Goal: Task Accomplishment & Management: Use online tool/utility

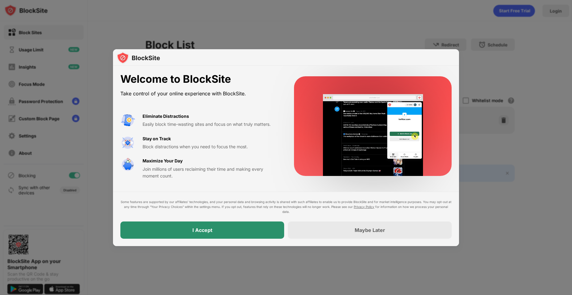
click at [216, 226] on div "I Accept" at bounding box center [202, 230] width 164 height 17
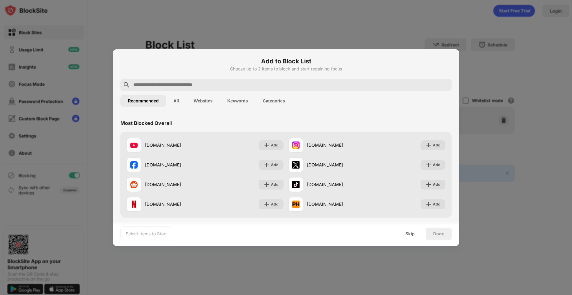
click at [180, 85] on input "text" at bounding box center [291, 84] width 316 height 7
paste input "**********"
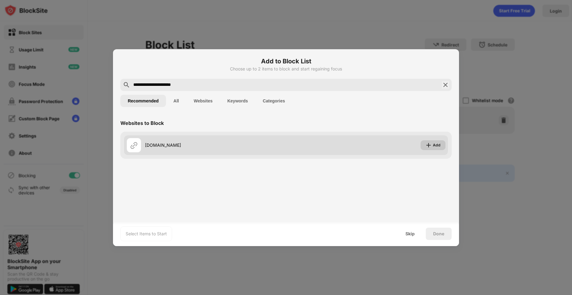
type input "**********"
click at [429, 146] on img at bounding box center [428, 145] width 6 height 6
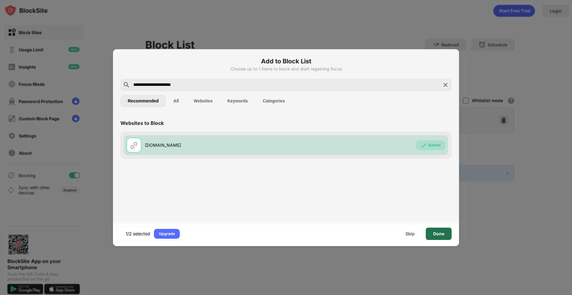
click at [441, 235] on div "Done" at bounding box center [438, 233] width 11 height 5
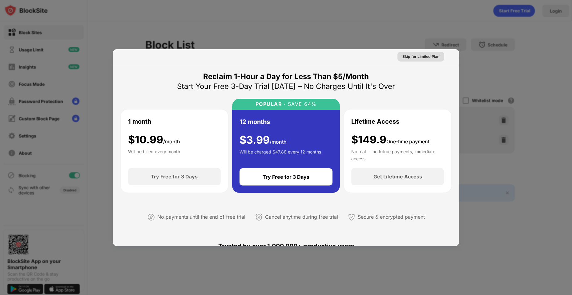
click at [414, 55] on div "Skip for Limited Plan" at bounding box center [420, 57] width 37 height 6
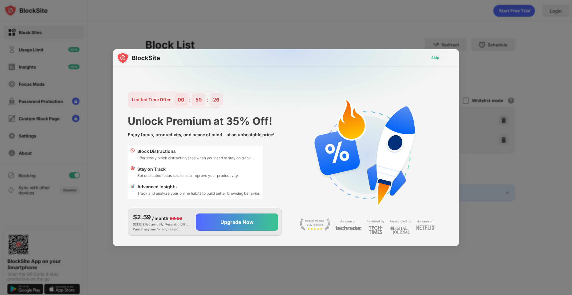
click at [430, 60] on div "Skip" at bounding box center [435, 58] width 18 height 10
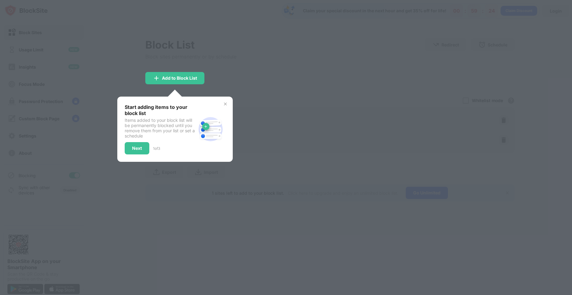
click at [261, 81] on div at bounding box center [286, 147] width 572 height 295
click at [214, 116] on img at bounding box center [211, 129] width 30 height 30
click at [138, 144] on div "Next" at bounding box center [137, 148] width 25 height 12
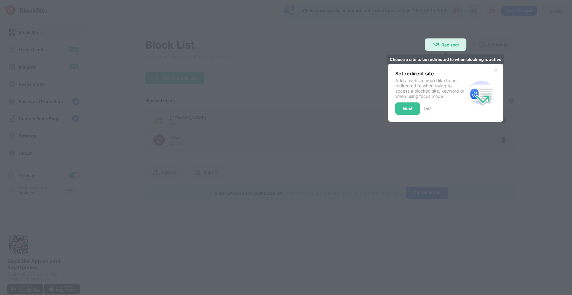
click at [418, 63] on div "Choose a site to be redirected to when blocking is active" at bounding box center [445, 59] width 117 height 10
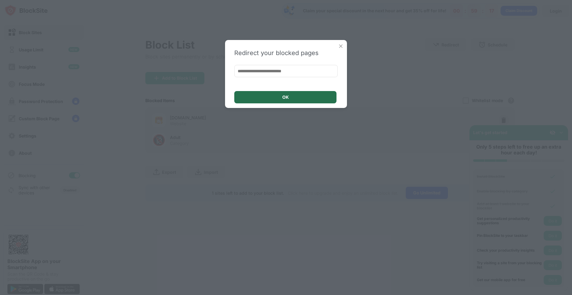
click at [295, 95] on div "OK" at bounding box center [285, 97] width 102 height 12
click at [339, 45] on img at bounding box center [341, 46] width 6 height 6
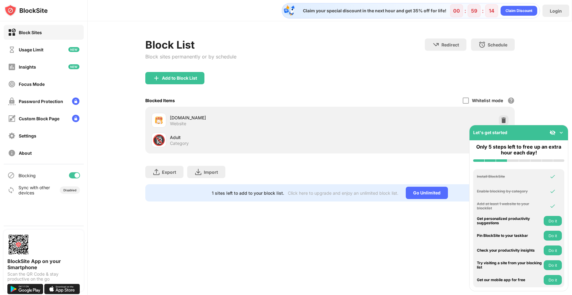
click at [353, 71] on div "Block List Block sites permanently or by schedule Redirect Choose a site to be …" at bounding box center [329, 55] width 369 height 34
click at [561, 131] on img at bounding box center [561, 133] width 6 height 6
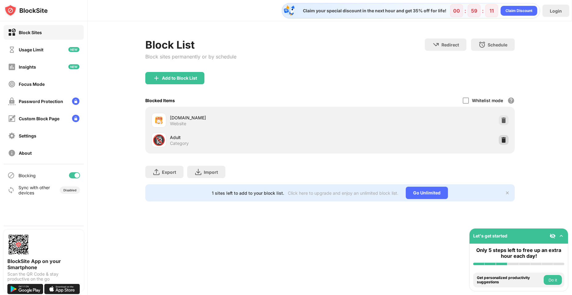
click at [505, 139] on img at bounding box center [503, 140] width 6 height 6
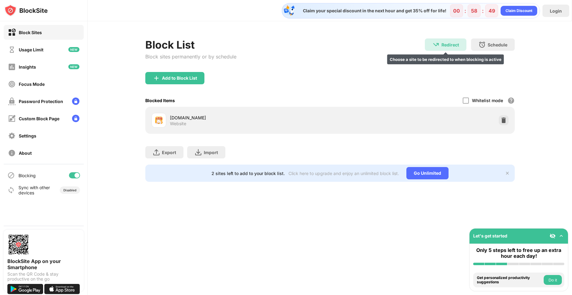
click at [451, 43] on div "Redirect" at bounding box center [450, 44] width 18 height 5
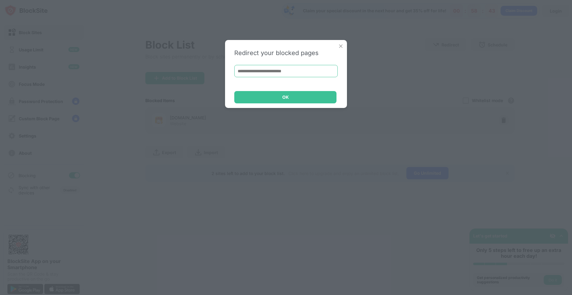
click at [273, 67] on input at bounding box center [285, 71] width 103 height 12
paste input "**********"
type input "**********"
click at [290, 96] on div "OK" at bounding box center [285, 97] width 102 height 12
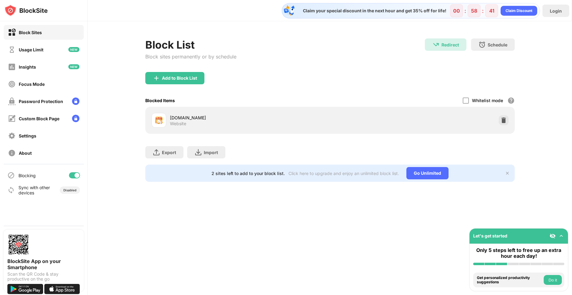
click at [360, 76] on div "Add to Block List" at bounding box center [329, 83] width 369 height 22
